Goal: Task Accomplishment & Management: Use online tool/utility

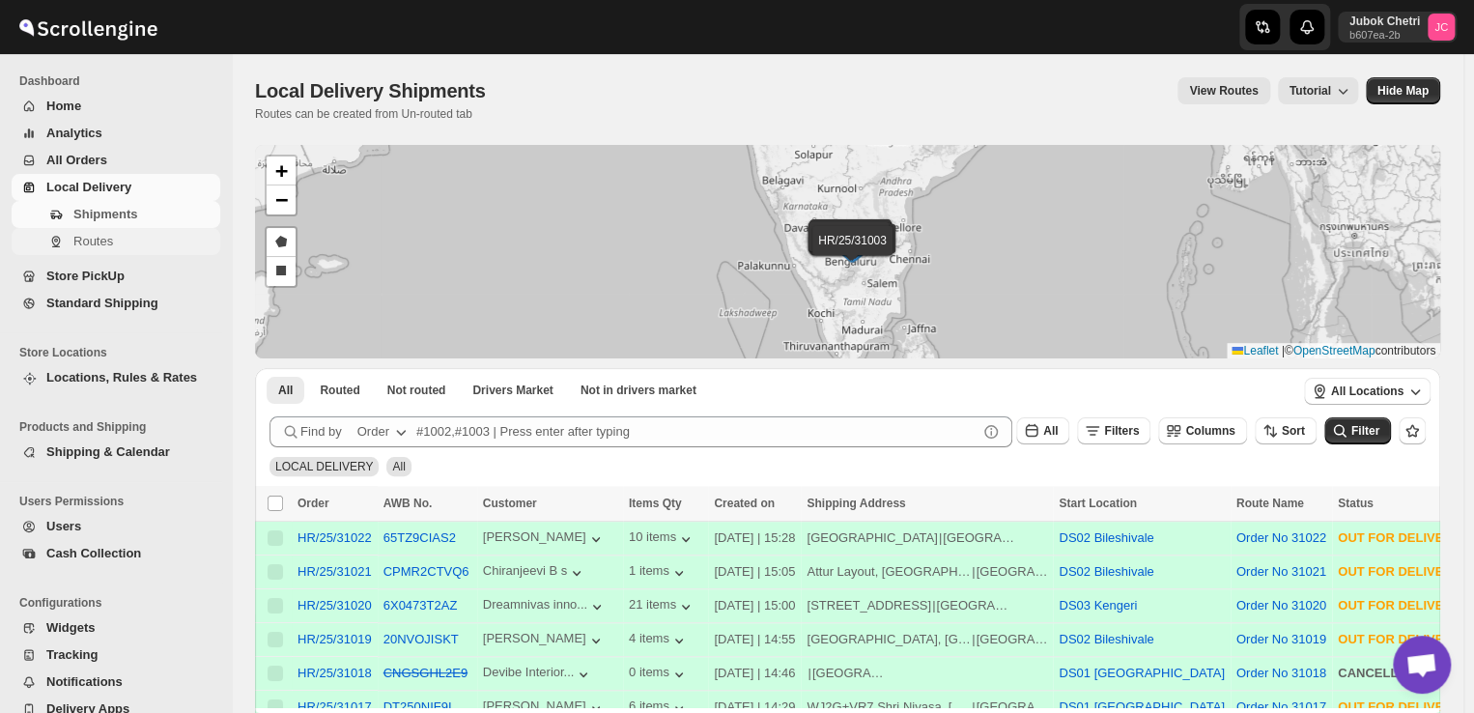
click at [109, 235] on span "Routes" at bounding box center [93, 241] width 40 height 14
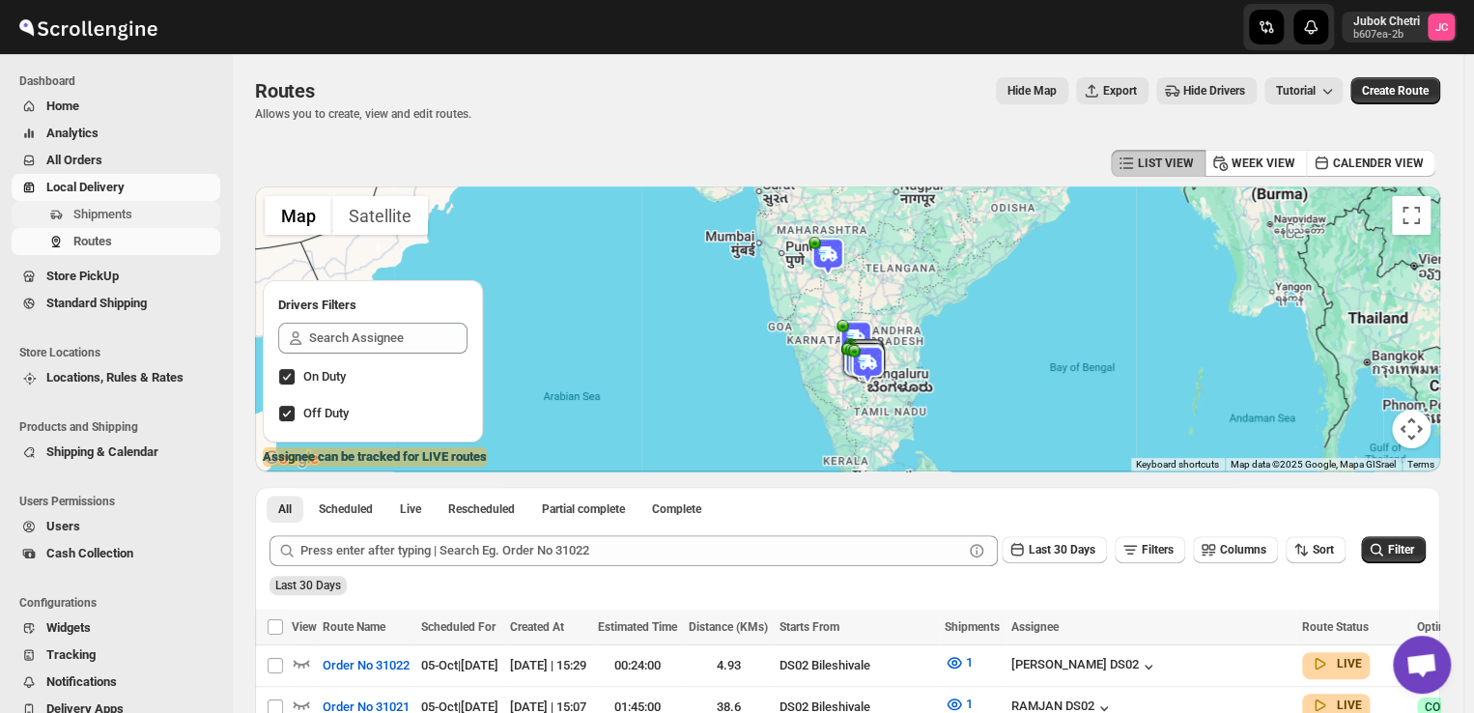
click at [131, 220] on span "Shipments" at bounding box center [102, 214] width 59 height 14
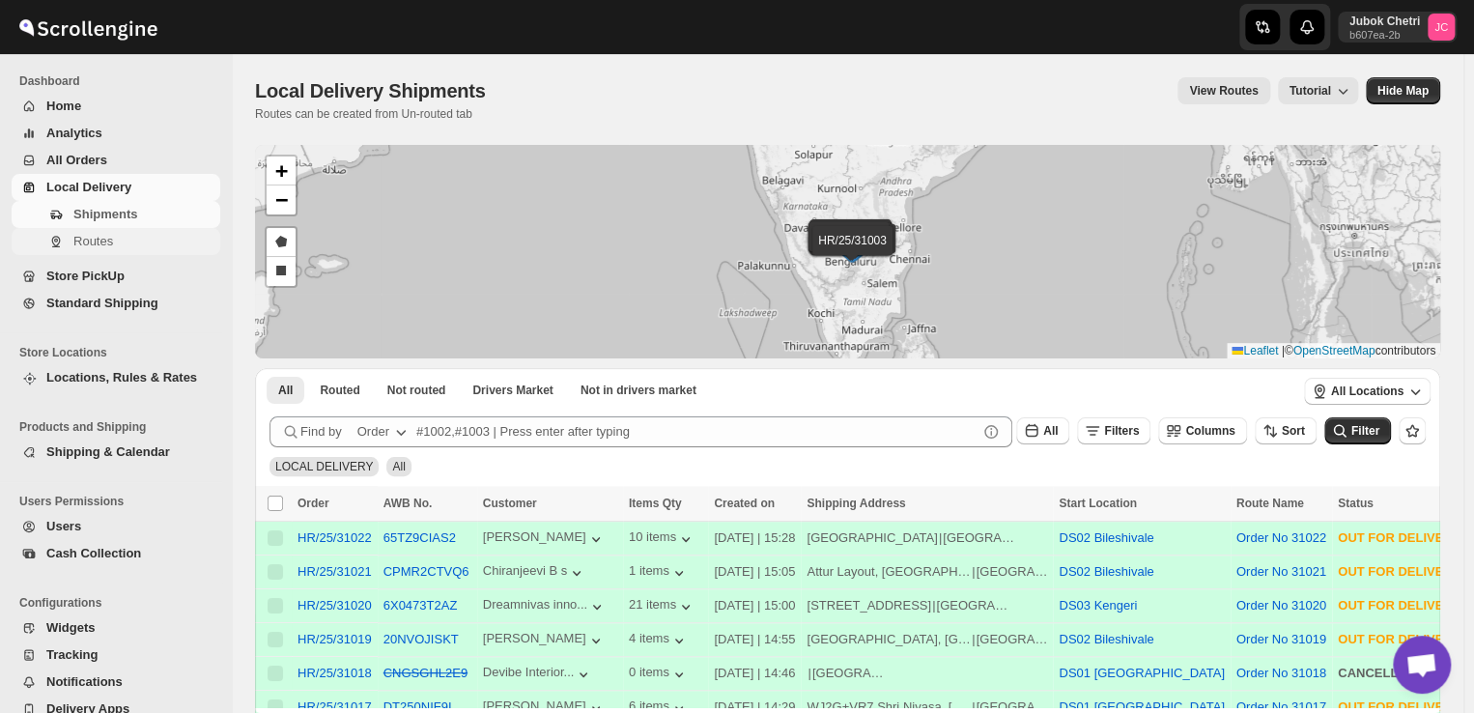
click at [101, 239] on span "Routes" at bounding box center [93, 241] width 40 height 14
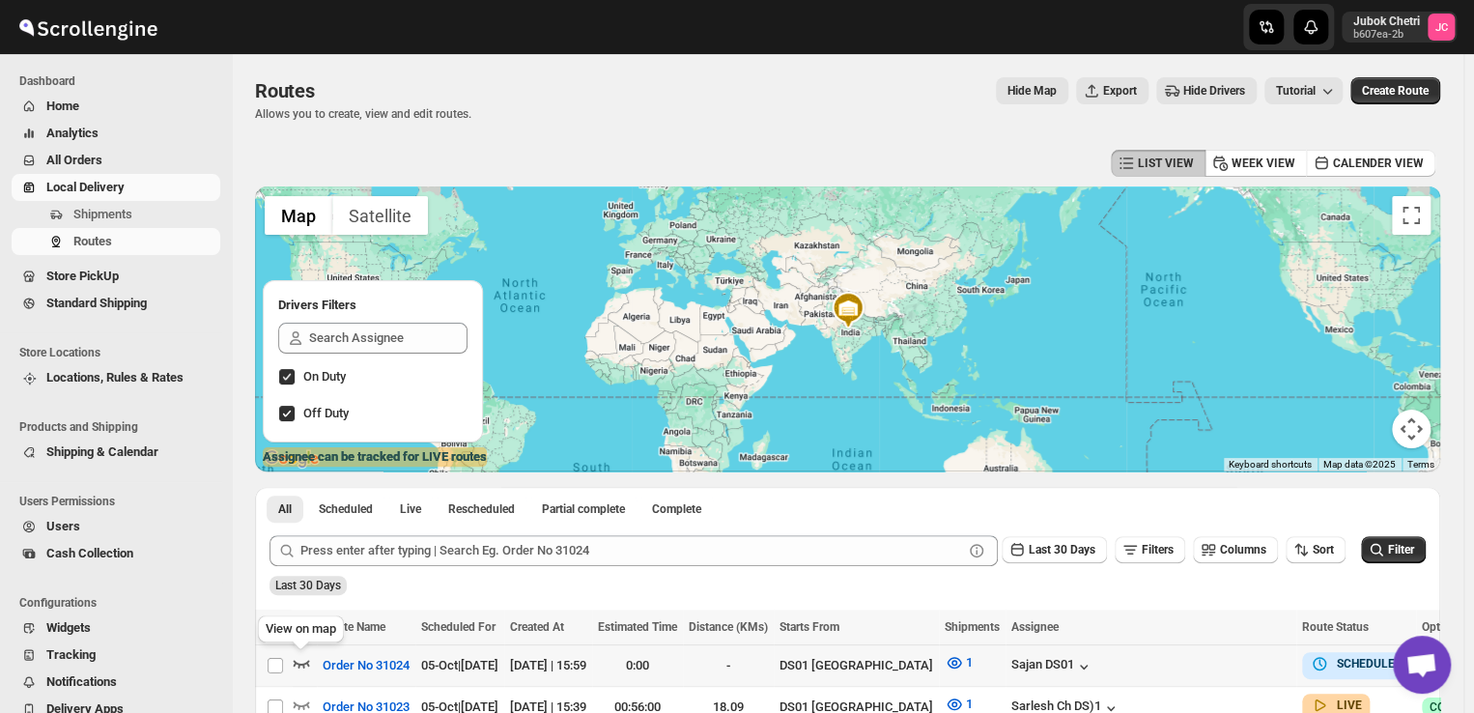
click at [301, 663] on icon "button" at bounding box center [301, 662] width 19 height 19
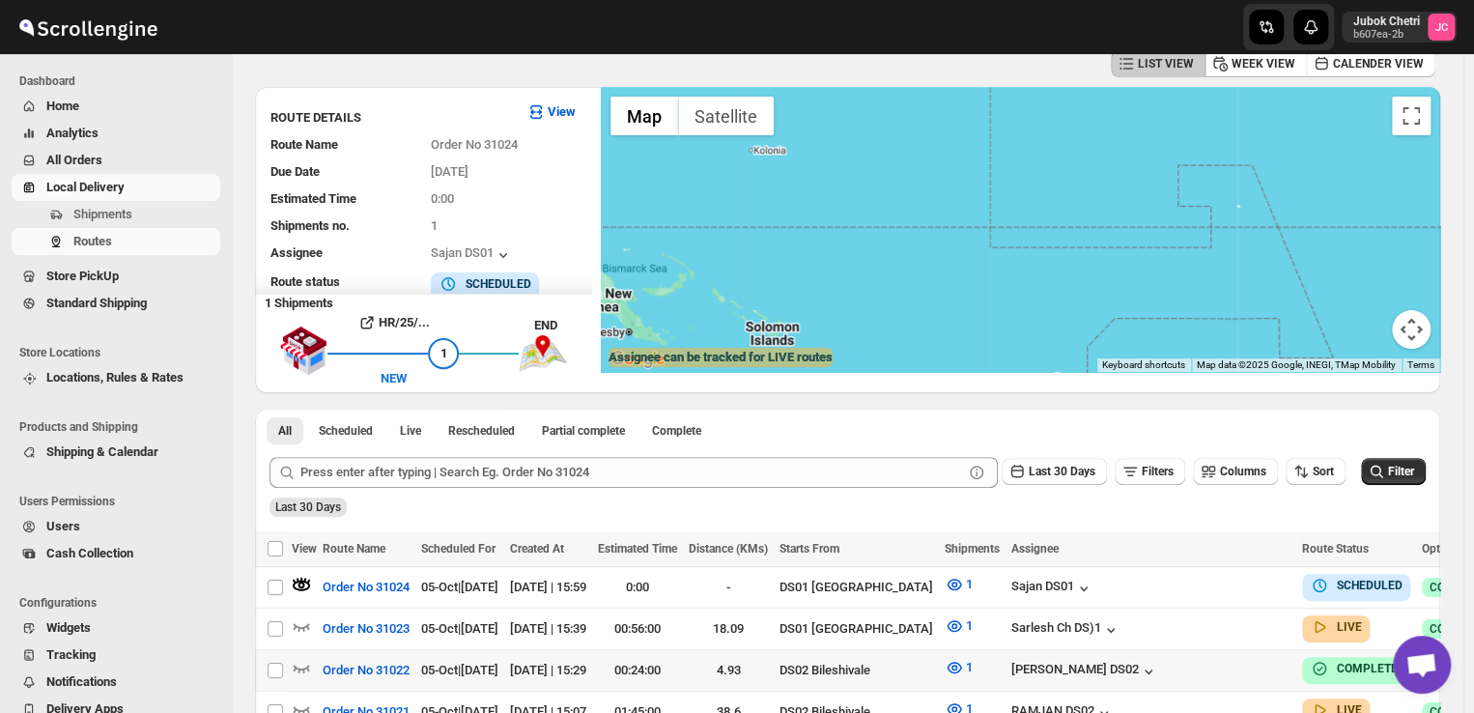
scroll to position [120, 0]
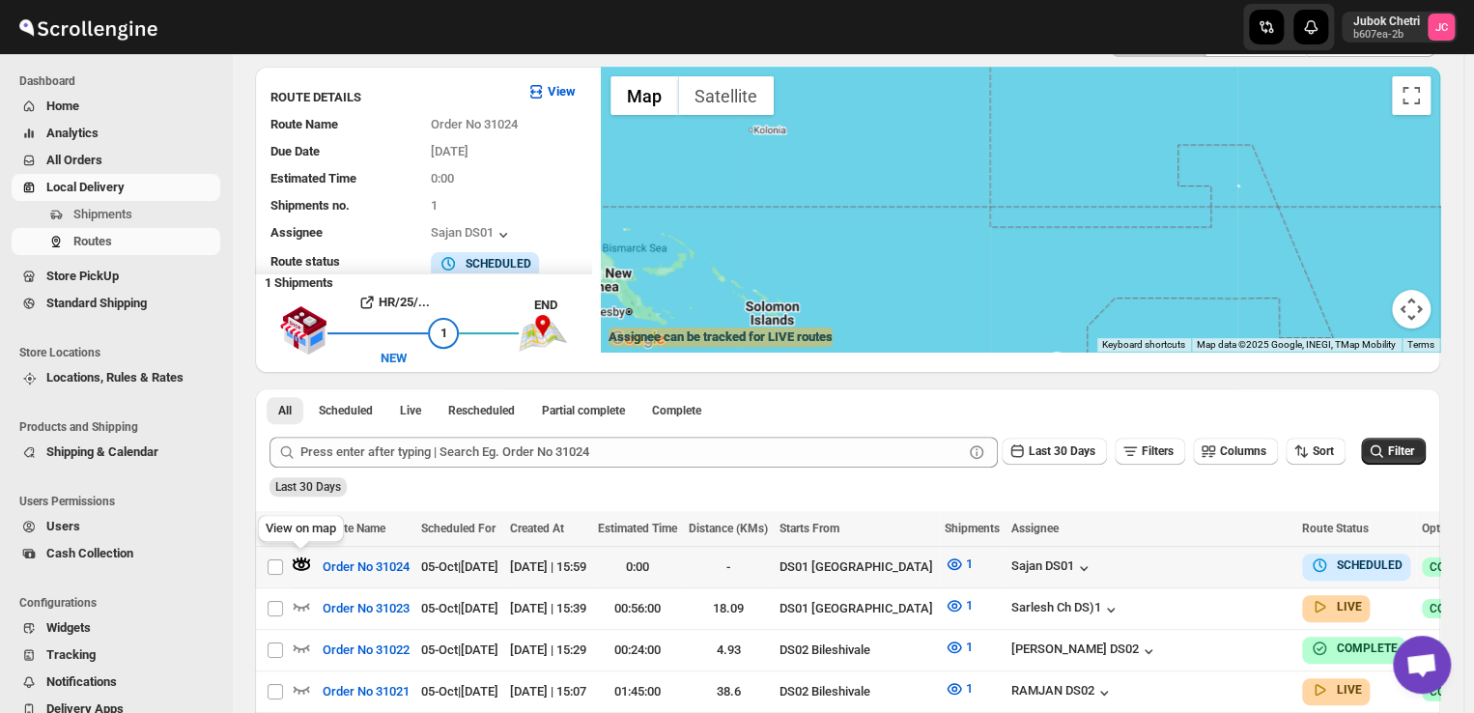
click at [302, 566] on icon "button" at bounding box center [301, 563] width 19 height 19
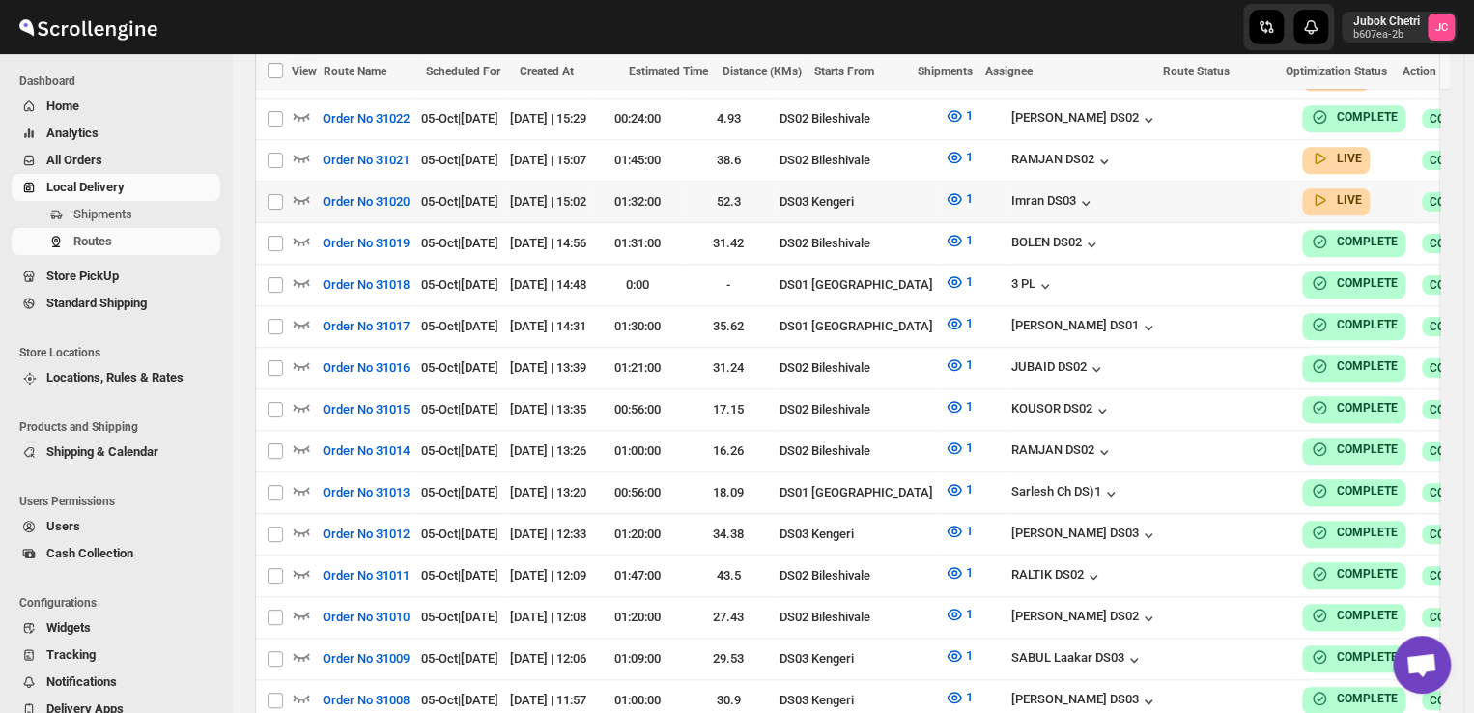
scroll to position [626, 0]
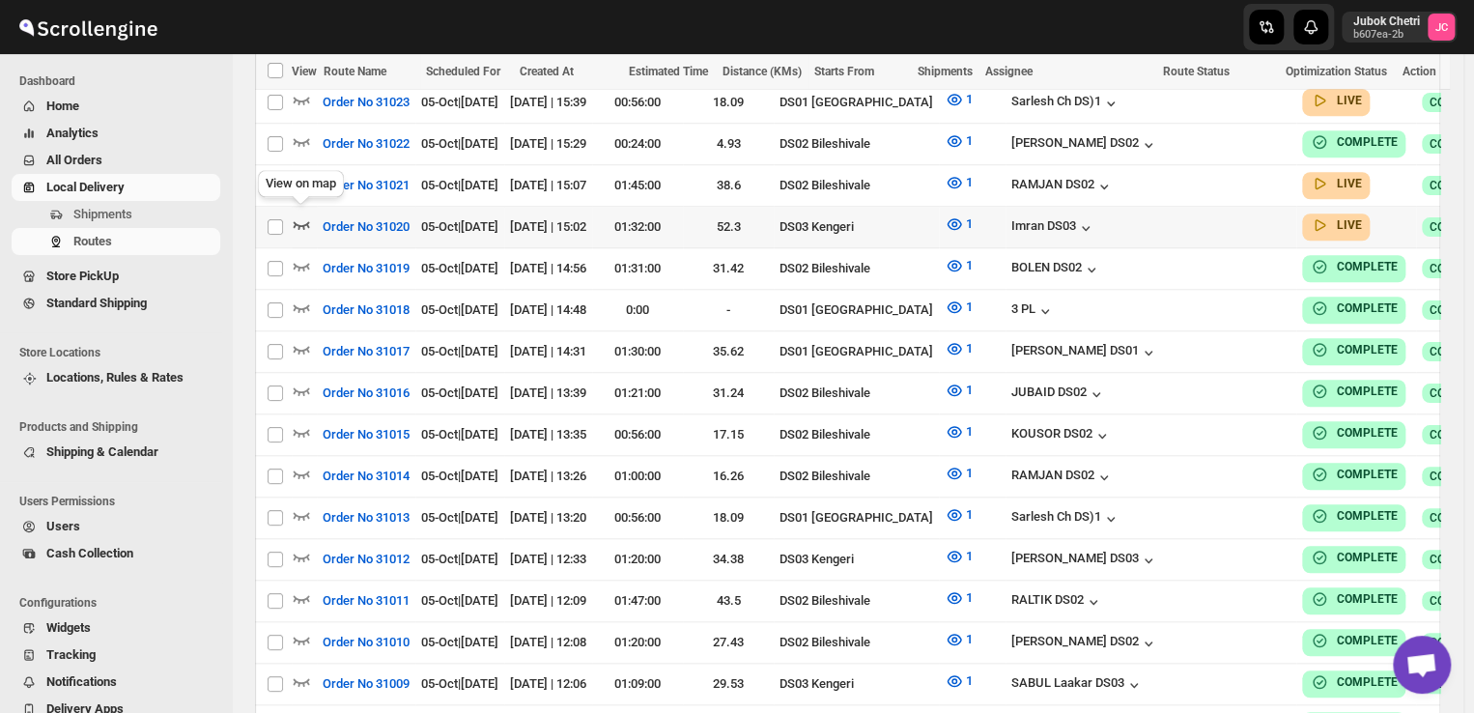
click at [298, 217] on icon "button" at bounding box center [301, 223] width 19 height 19
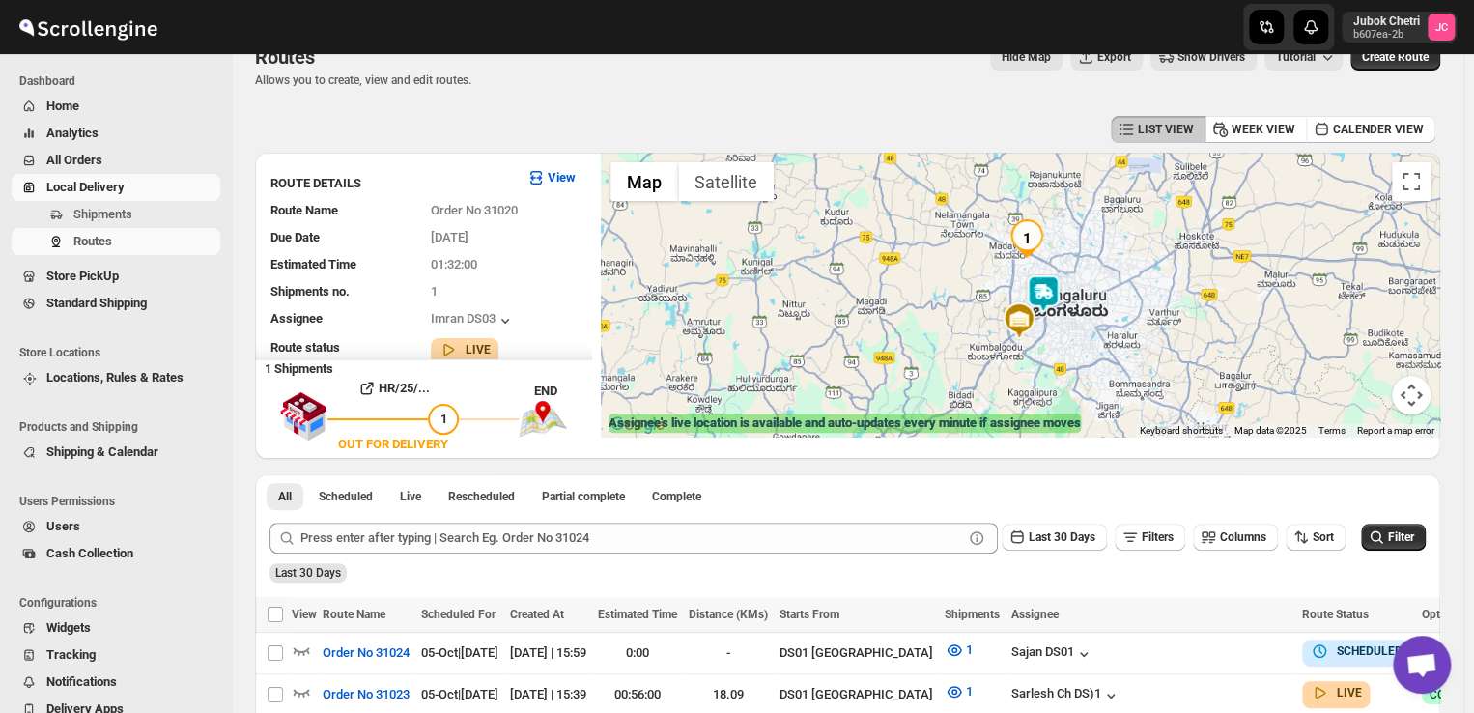
scroll to position [0, 0]
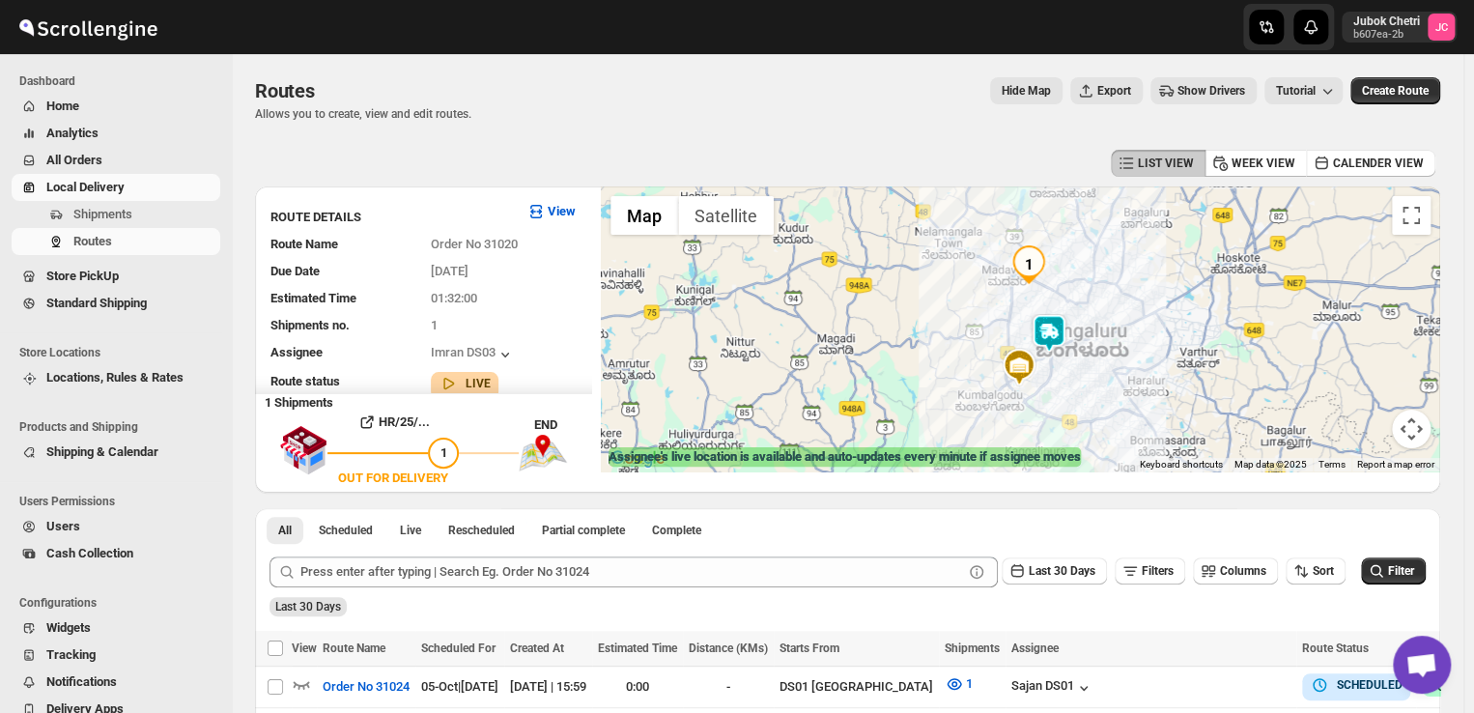
click at [1050, 326] on img at bounding box center [1049, 333] width 39 height 39
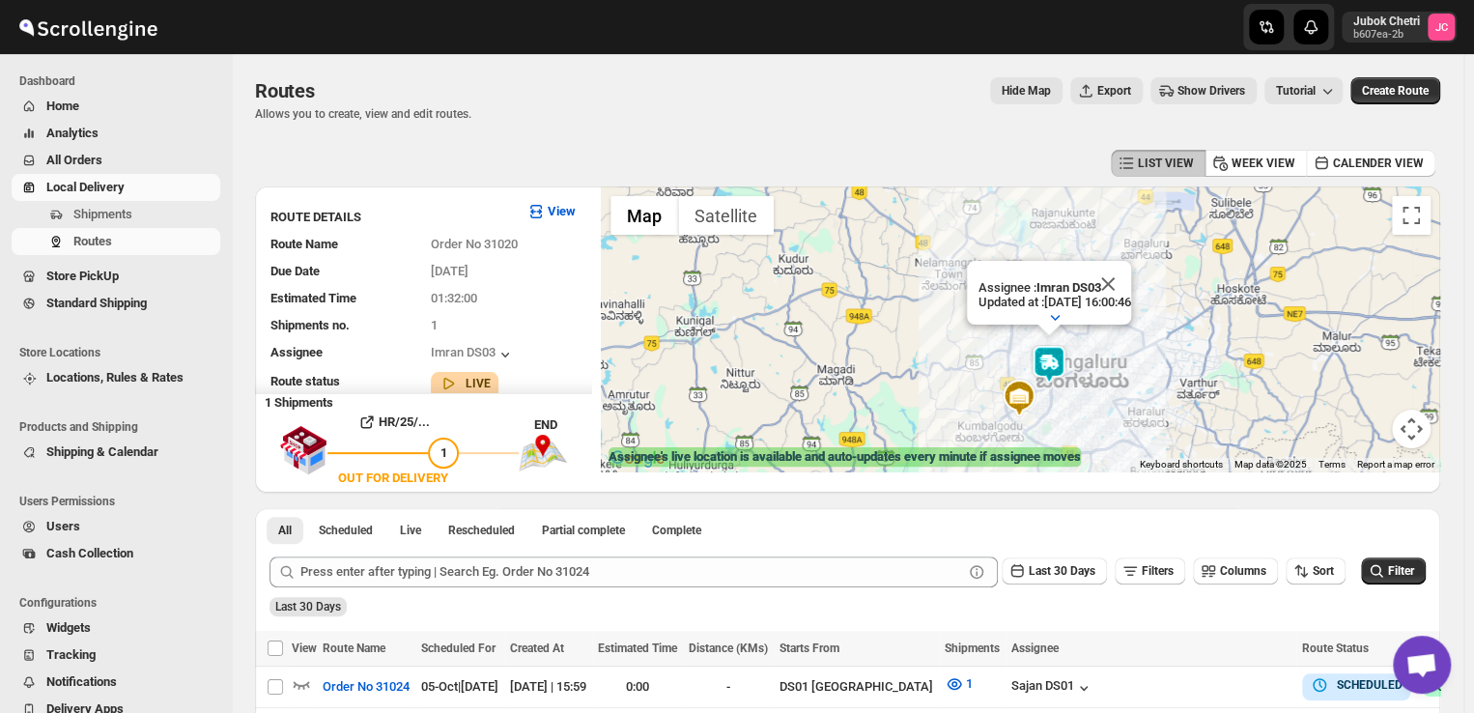
click at [1057, 360] on img at bounding box center [1049, 364] width 39 height 39
click at [1063, 356] on img at bounding box center [1049, 364] width 39 height 39
click at [1052, 363] on img at bounding box center [1049, 364] width 39 height 39
